Goal: Task Accomplishment & Management: Complete application form

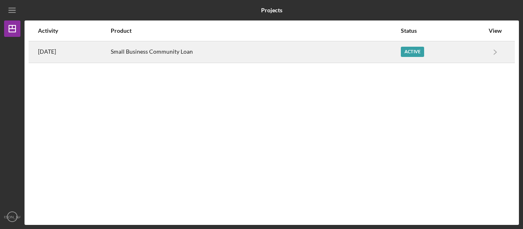
click at [284, 53] on div "Small Business Community Loan" at bounding box center [256, 52] width 290 height 20
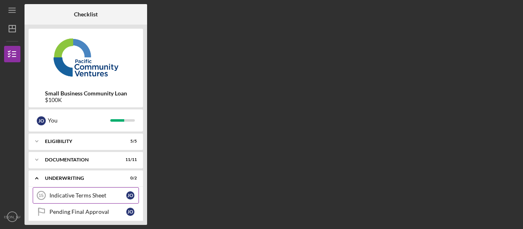
click at [72, 197] on div "Indicative Terms Sheet" at bounding box center [87, 195] width 77 height 7
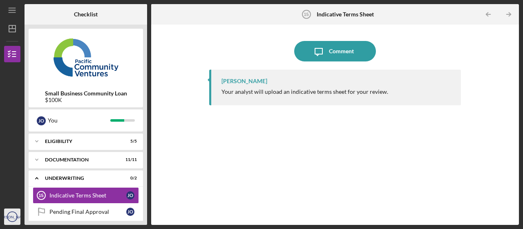
click at [12, 217] on text "[PERSON_NAME]" at bounding box center [12, 216] width 32 height 4
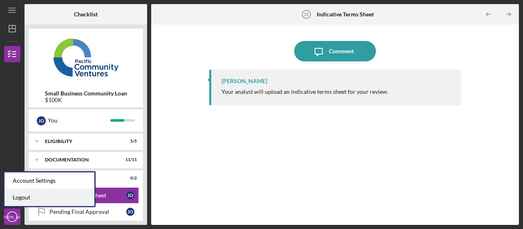
click at [23, 199] on link "Logout" at bounding box center [49, 197] width 90 height 17
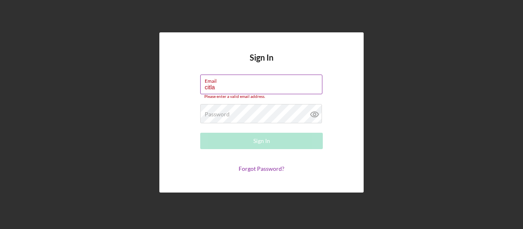
type input "[EMAIL_ADDRESS][DOMAIN_NAME]"
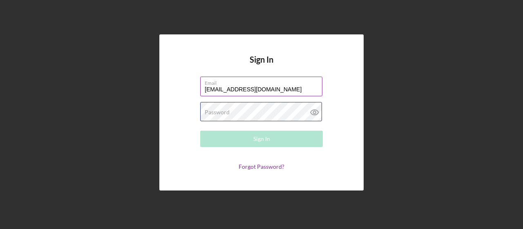
click at [263, 108] on div "Password Required" at bounding box center [261, 112] width 123 height 20
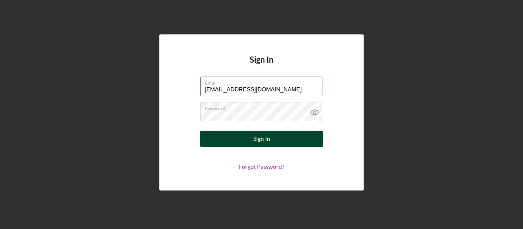
click at [248, 139] on button "Sign In" at bounding box center [261, 138] width 123 height 16
